Goal: Transaction & Acquisition: Purchase product/service

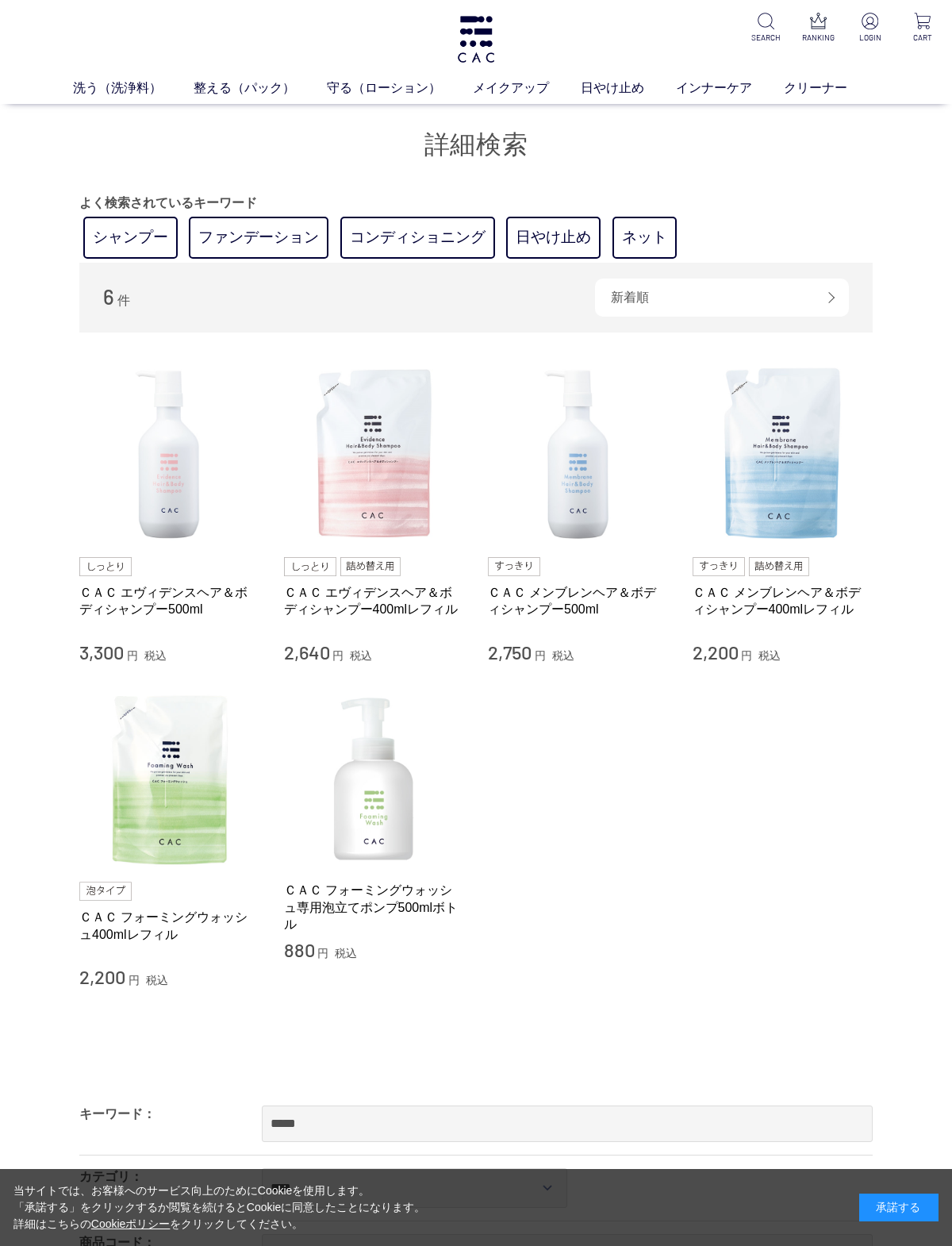
click at [169, 447] on img at bounding box center [169, 454] width 181 height 181
click at [573, 458] on img at bounding box center [578, 454] width 181 height 181
click at [173, 463] on img at bounding box center [169, 454] width 181 height 181
